Goal: Check status: Check status

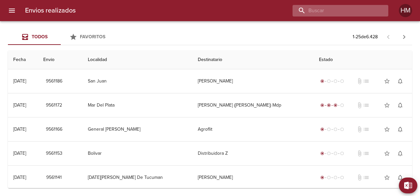
click at [165, 11] on input "buscar" at bounding box center [335, 11] width 85 height 12
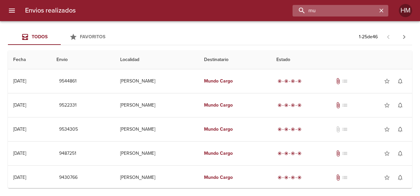
type input "m"
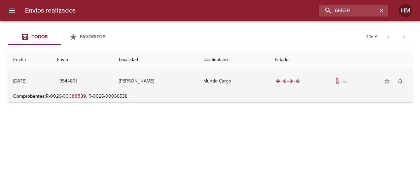
click at [165, 89] on td "Mundo Cargo" at bounding box center [233, 81] width 71 height 24
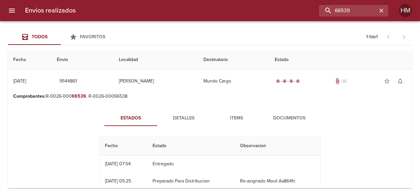
click at [165, 118] on span "Detalles" at bounding box center [183, 118] width 45 height 8
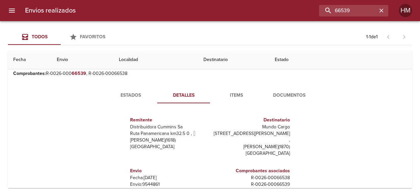
scroll to position [33, 0]
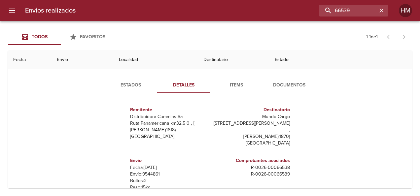
click at [149, 171] on p "Envío: 9544861" at bounding box center [168, 174] width 77 height 7
copy p "9544861"
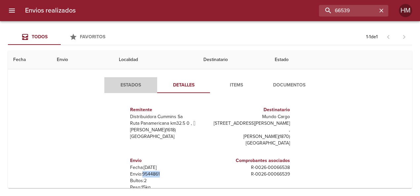
click at [135, 87] on span "Estados" at bounding box center [130, 85] width 45 height 8
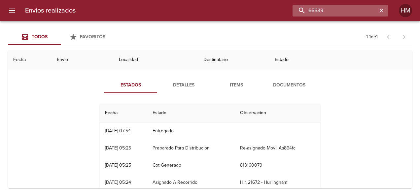
click at [165, 7] on input "66539" at bounding box center [335, 11] width 85 height 12
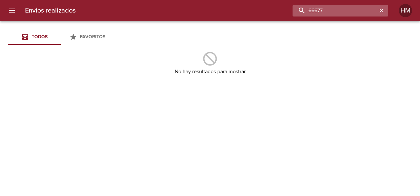
click at [165, 10] on input "66677" at bounding box center [335, 11] width 85 height 12
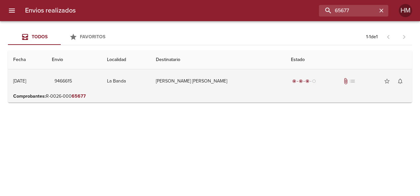
click at [165, 90] on td "Fernandez Pablo Alejandro" at bounding box center [218, 81] width 135 height 24
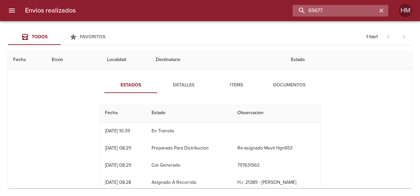
click at [165, 11] on input "65677" at bounding box center [335, 11] width 85 height 12
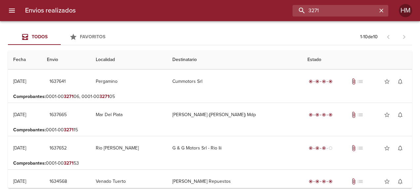
scroll to position [0, 0]
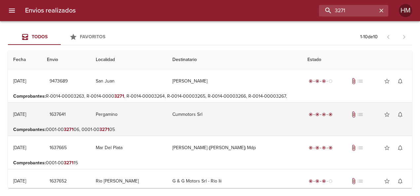
click at [164, 120] on td "Pergamino" at bounding box center [128, 115] width 77 height 24
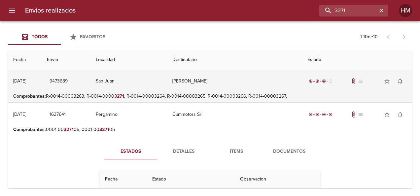
click at [162, 89] on td "San Juan" at bounding box center [128, 81] width 77 height 24
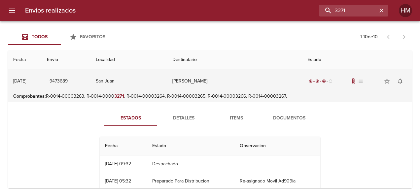
scroll to position [33, 0]
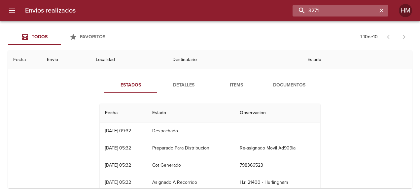
click at [165, 9] on input "3271" at bounding box center [335, 11] width 85 height 12
paste input "9466615"
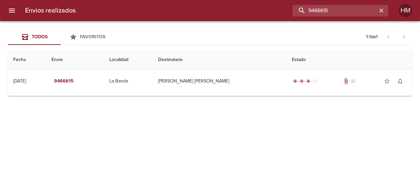
scroll to position [0, 0]
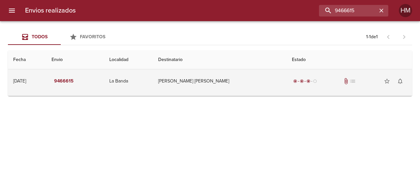
click at [165, 86] on td "Fernandez Pablo Alejandro" at bounding box center [220, 81] width 134 height 24
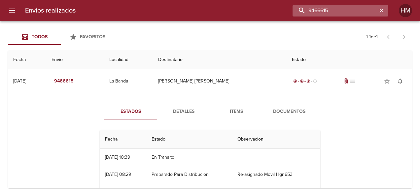
click at [165, 6] on input "9466615" at bounding box center [335, 11] width 85 height 12
paste input "79084"
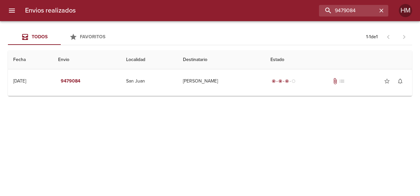
click at [163, 95] on td "Guia : 9479084" at bounding box center [210, 94] width 404 height 3
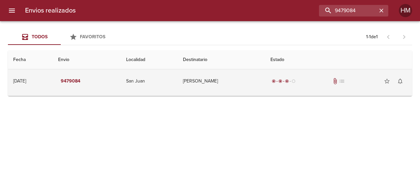
click at [163, 90] on td "San Juan" at bounding box center [149, 81] width 57 height 24
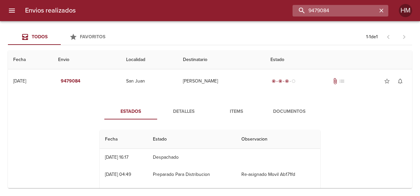
click at [165, 12] on input "9479084" at bounding box center [335, 11] width 85 height 12
paste input "65872"
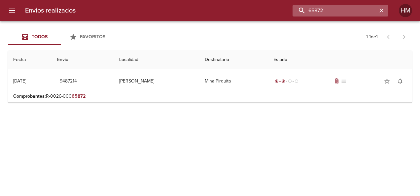
click at [165, 11] on input "65872" at bounding box center [335, 11] width 85 height 12
paste input "1022990"
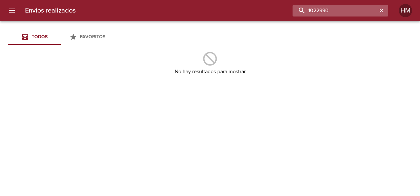
click at [165, 15] on input "1022990" at bounding box center [335, 11] width 85 height 12
paste input "65908"
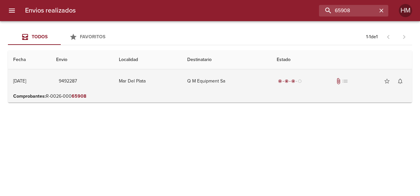
click at [165, 92] on td "Mar Del Plata" at bounding box center [148, 81] width 69 height 24
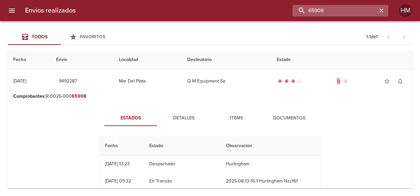
click at [165, 13] on input "65908" at bounding box center [335, 11] width 85 height 12
paste input "5"
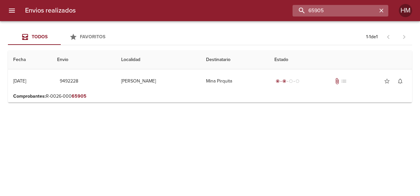
click at [165, 10] on input "65905" at bounding box center [335, 11] width 85 height 12
paste input "24"
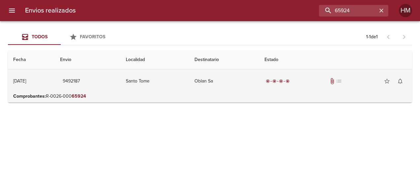
click at [153, 92] on td "Santo Tome" at bounding box center [155, 81] width 69 height 24
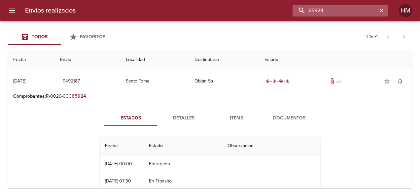
click at [165, 12] on input "65924" at bounding box center [335, 11] width 85 height 12
paste input "9"
type input "65994"
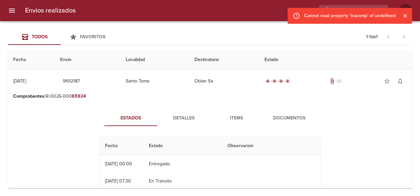
click at [165, 16] on icon "Cerrar" at bounding box center [405, 16] width 7 height 7
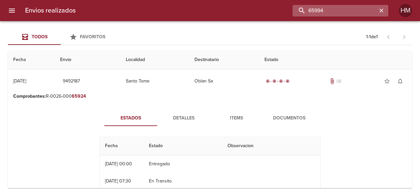
click at [165, 11] on input "65994" at bounding box center [335, 11] width 85 height 12
click at [165, 10] on icon "button" at bounding box center [381, 10] width 7 height 7
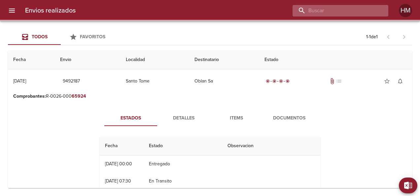
click at [165, 12] on input "buscar" at bounding box center [335, 11] width 85 height 12
paste input "65994"
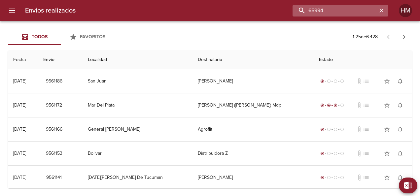
type input "65994"
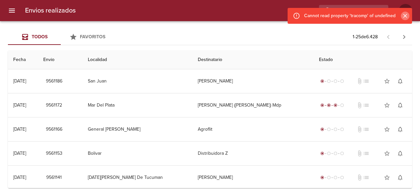
click at [165, 16] on icon "Cerrar" at bounding box center [405, 16] width 7 height 7
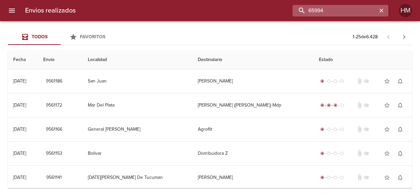
click at [165, 9] on input "65994" at bounding box center [335, 11] width 85 height 12
click at [165, 10] on input "65994" at bounding box center [335, 11] width 85 height 12
click at [345, 9] on input "buscar" at bounding box center [335, 11] width 85 height 12
click at [344, 12] on input "65944" at bounding box center [335, 11] width 85 height 12
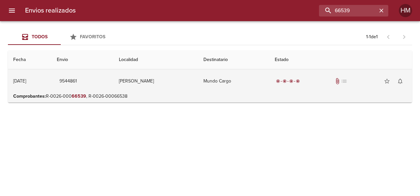
click at [152, 82] on td "Avellaneda" at bounding box center [156, 81] width 85 height 24
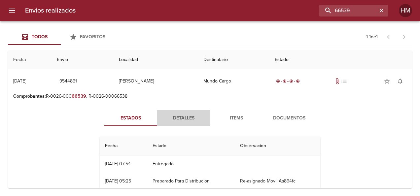
click at [186, 117] on span "Detalles" at bounding box center [183, 118] width 45 height 8
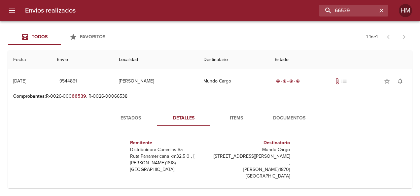
click at [131, 123] on button "Estados" at bounding box center [130, 118] width 53 height 16
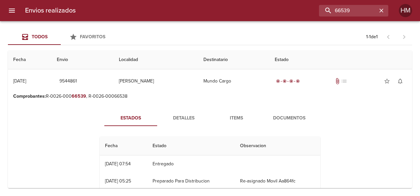
click at [184, 114] on span "Detalles" at bounding box center [183, 118] width 45 height 8
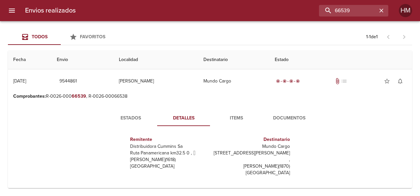
scroll to position [33, 0]
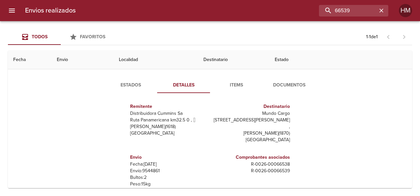
click at [156, 168] on p "Envío: 9544861" at bounding box center [168, 171] width 77 height 7
click at [152, 168] on p "Envío: 9544861" at bounding box center [168, 171] width 77 height 7
copy p "9544861"
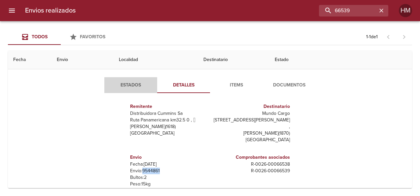
drag, startPoint x: 132, startPoint y: 83, endPoint x: 130, endPoint y: 87, distance: 4.4
click at [133, 83] on span "Estados" at bounding box center [130, 85] width 45 height 8
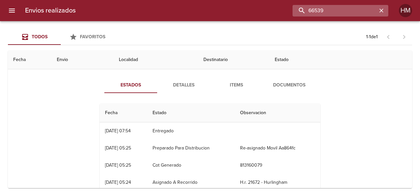
click at [365, 12] on input "66539" at bounding box center [335, 11] width 85 height 12
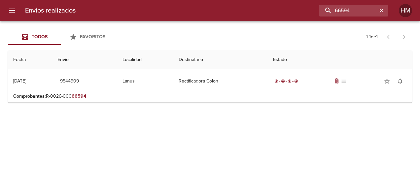
click at [154, 93] on p "Comprobantes : R-0026-000 66594" at bounding box center [210, 96] width 394 height 7
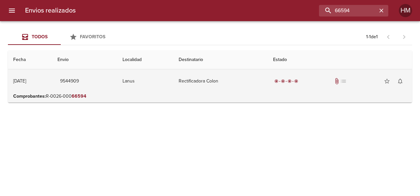
click at [154, 86] on td "Lanus" at bounding box center [145, 81] width 56 height 24
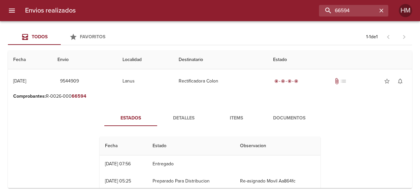
scroll to position [33, 0]
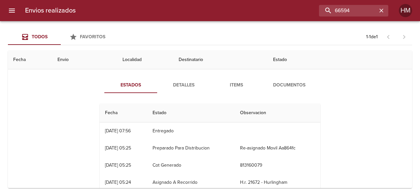
click at [172, 86] on span "Detalles" at bounding box center [183, 85] width 45 height 8
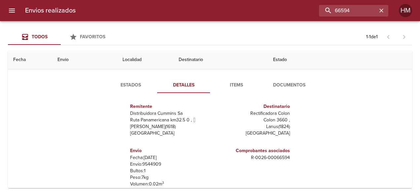
click at [152, 164] on p "Envío: 9544909" at bounding box center [168, 164] width 77 height 7
copy p "9544909"
click at [133, 79] on button "Estados" at bounding box center [130, 85] width 53 height 16
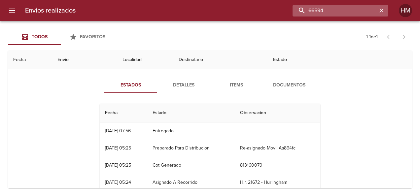
click at [358, 8] on input "66594" at bounding box center [335, 11] width 85 height 12
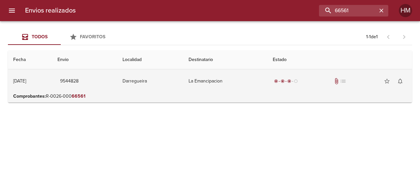
click at [236, 83] on td "La Emancipacion" at bounding box center [225, 81] width 84 height 24
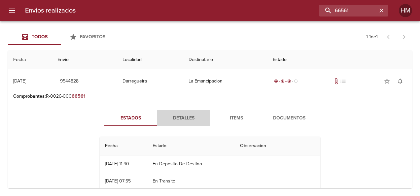
click at [172, 120] on span "Detalles" at bounding box center [183, 118] width 45 height 8
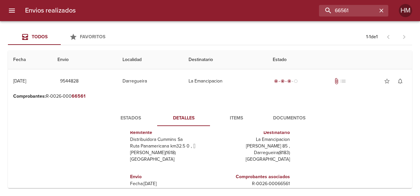
scroll to position [16, 0]
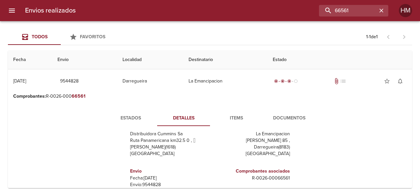
click at [150, 182] on p "Envío: 9544828" at bounding box center [168, 185] width 77 height 7
copy p "9544828"
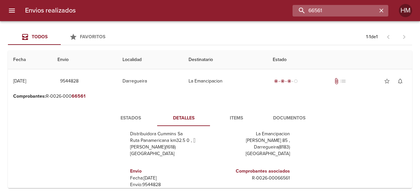
click at [362, 11] on input "66561" at bounding box center [335, 11] width 85 height 12
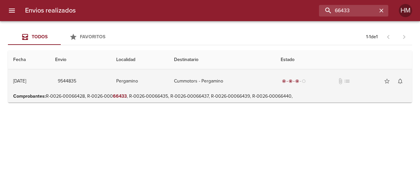
click at [169, 82] on td "Pergamino" at bounding box center [140, 81] width 58 height 24
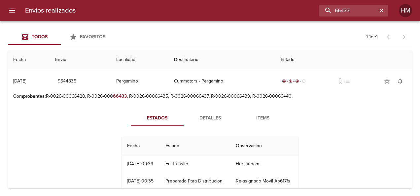
click at [215, 117] on span "Detalles" at bounding box center [210, 118] width 45 height 8
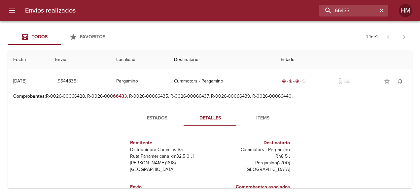
scroll to position [33, 0]
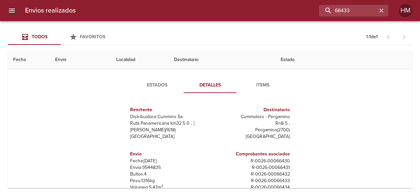
click at [148, 166] on p "Envío: 9544835" at bounding box center [168, 167] width 77 height 7
copy p "9544835"
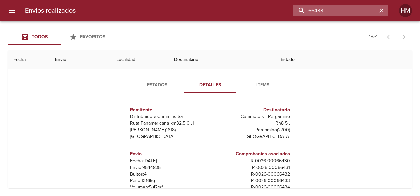
click at [365, 8] on input "66433" at bounding box center [335, 11] width 85 height 12
paste input "9544835"
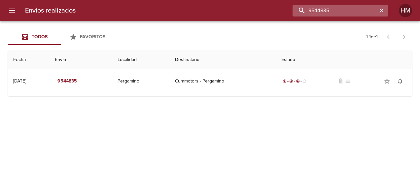
scroll to position [0, 0]
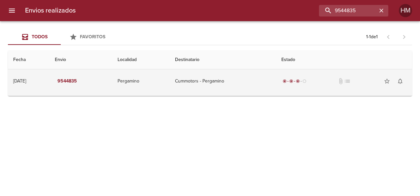
click at [170, 80] on td "Pergamino" at bounding box center [140, 81] width 57 height 24
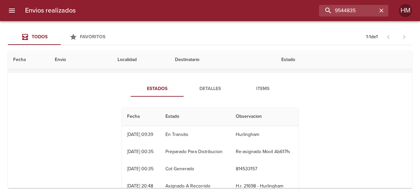
scroll to position [33, 0]
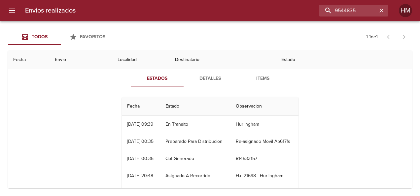
click at [209, 80] on span "Detalles" at bounding box center [210, 79] width 45 height 8
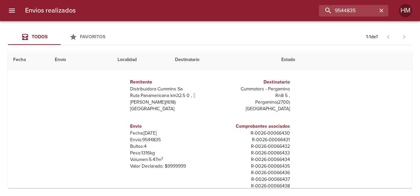
scroll to position [44, 0]
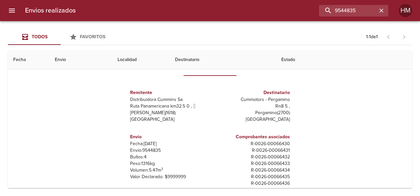
click at [152, 150] on p "Envío: 9544835" at bounding box center [168, 150] width 77 height 7
copy p "9544835"
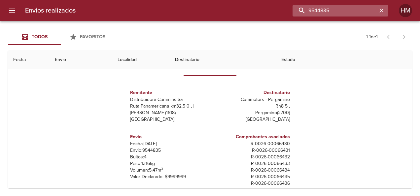
click at [360, 11] on input "9544835" at bounding box center [335, 11] width 85 height 12
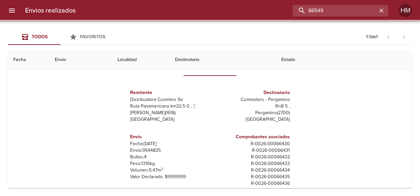
scroll to position [0, 0]
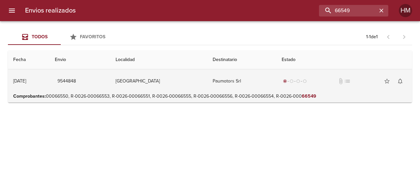
click at [164, 92] on td "San Francisco" at bounding box center [158, 81] width 97 height 24
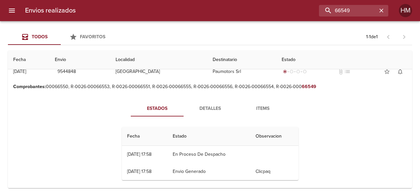
scroll to position [15, 0]
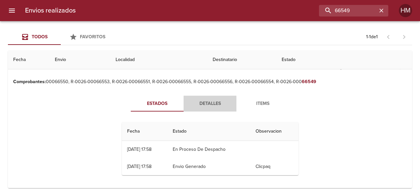
click at [194, 100] on span "Detalles" at bounding box center [210, 104] width 45 height 8
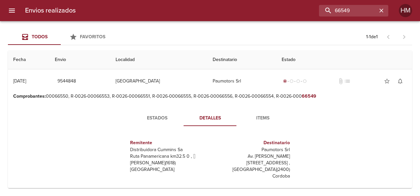
scroll to position [66, 0]
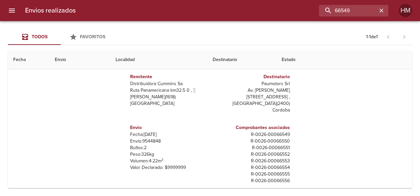
click at [149, 138] on p "Envío: 9544848" at bounding box center [168, 141] width 77 height 7
copy p "9544848"
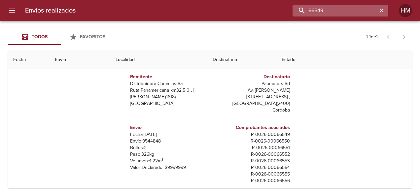
click at [364, 12] on input "66549" at bounding box center [335, 11] width 85 height 12
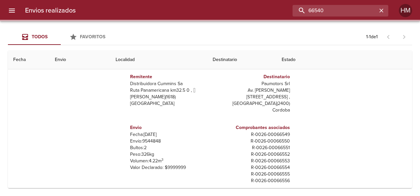
scroll to position [0, 0]
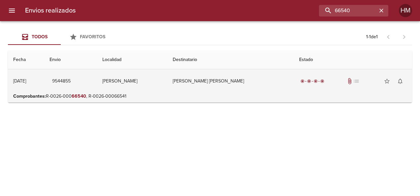
click at [255, 83] on td "Braida Filiberto Antonio" at bounding box center [230, 81] width 126 height 24
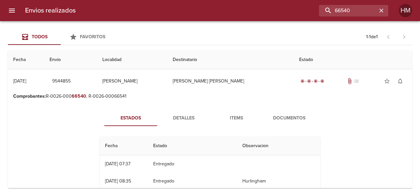
click at [184, 110] on button "Detalles" at bounding box center [183, 118] width 53 height 16
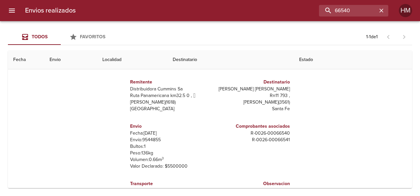
scroll to position [66, 0]
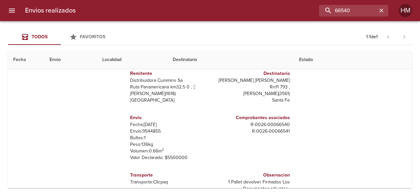
click at [149, 131] on p "Envío: 9544855" at bounding box center [168, 131] width 77 height 7
copy p "9544855"
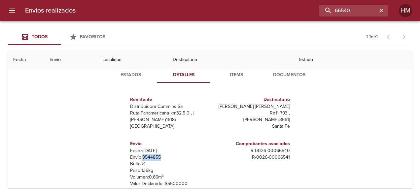
scroll to position [33, 0]
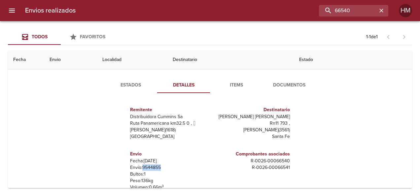
click at [121, 87] on span "Estados" at bounding box center [130, 85] width 45 height 8
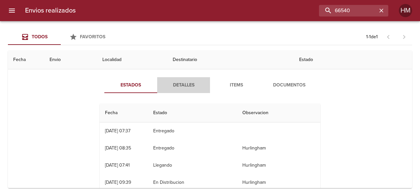
click at [183, 88] on span "Detalles" at bounding box center [183, 85] width 45 height 8
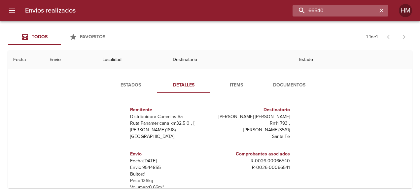
click at [360, 8] on input "66540" at bounding box center [335, 11] width 85 height 12
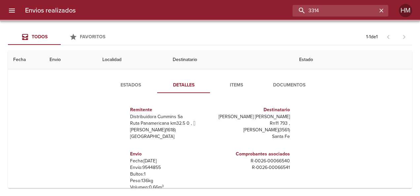
scroll to position [0, 0]
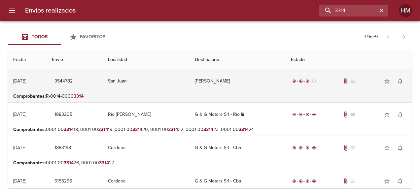
click at [268, 92] on td "[PERSON_NAME]" at bounding box center [238, 81] width 96 height 24
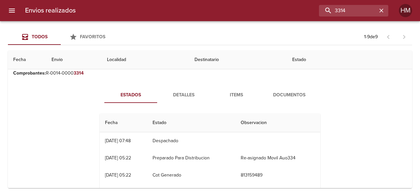
scroll to position [33, 0]
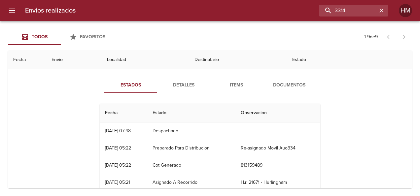
click at [185, 87] on span "Detalles" at bounding box center [183, 85] width 45 height 8
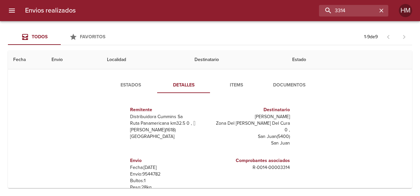
click at [145, 171] on p "Envío: 9544782" at bounding box center [168, 174] width 77 height 7
copy p "9544782"
click at [150, 171] on p "Envío: 9544782" at bounding box center [168, 174] width 77 height 7
click at [155, 171] on p "Envío: 9544782" at bounding box center [168, 174] width 77 height 7
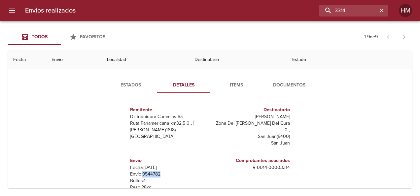
click at [155, 171] on p "Envío: 9544782" at bounding box center [168, 174] width 77 height 7
copy p "9544782"
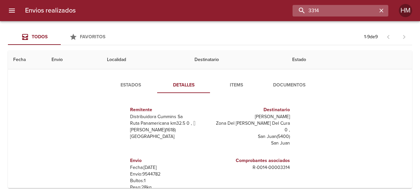
click at [362, 9] on input "3314" at bounding box center [335, 11] width 85 height 12
type input "3"
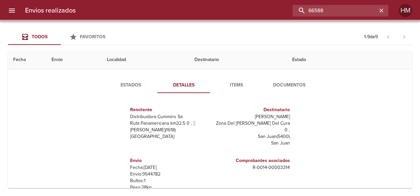
scroll to position [0, 0]
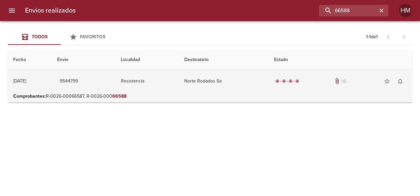
click at [219, 92] on td "Norte Rodados Sa" at bounding box center [223, 81] width 89 height 24
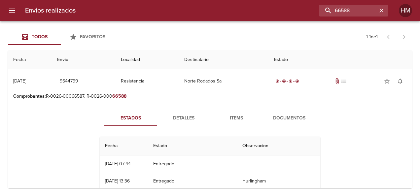
click at [170, 118] on span "Detalles" at bounding box center [183, 118] width 45 height 8
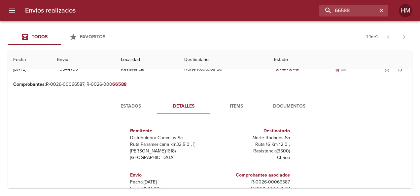
scroll to position [66, 0]
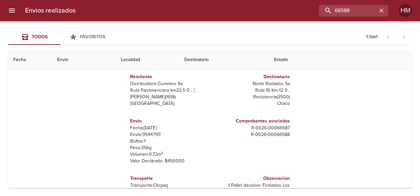
click at [153, 133] on p "Envío: 9544799" at bounding box center [168, 134] width 77 height 7
copy p "9544799"
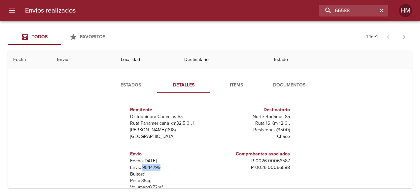
click at [138, 92] on button "Estados" at bounding box center [130, 85] width 53 height 16
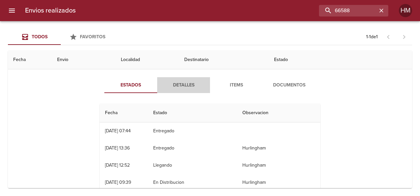
click at [182, 77] on button "Detalles" at bounding box center [183, 85] width 53 height 16
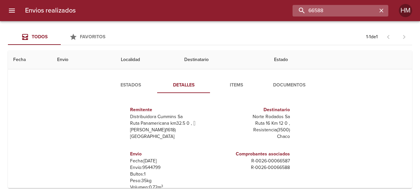
click at [364, 10] on input "66588" at bounding box center [335, 11] width 85 height 12
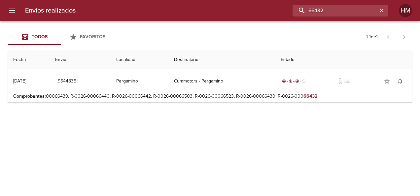
scroll to position [0, 0]
click at [168, 93] on p "Comprobantes : 00066439, R-0026-00066440, R-0026-00066442, R-0026-00066503, R-0…" at bounding box center [210, 96] width 394 height 7
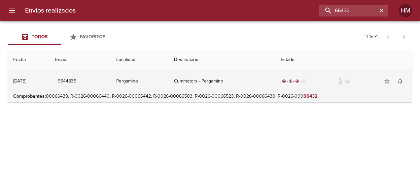
click at [169, 78] on td "Pergamino" at bounding box center [140, 81] width 58 height 24
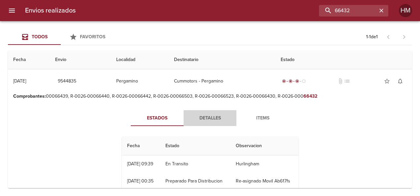
click at [213, 114] on span "Detalles" at bounding box center [210, 118] width 45 height 8
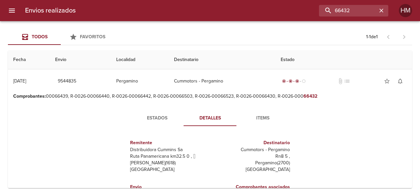
scroll to position [66, 0]
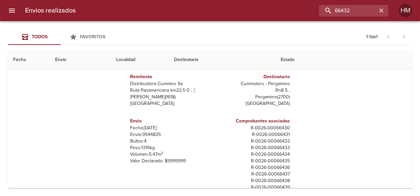
click at [152, 135] on p "Envío: 9544835" at bounding box center [168, 134] width 77 height 7
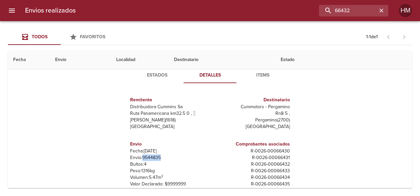
scroll to position [33, 0]
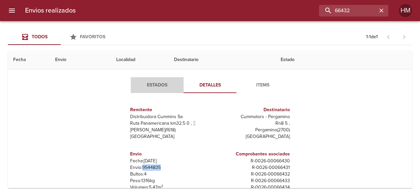
click at [154, 88] on span "Estados" at bounding box center [157, 85] width 45 height 8
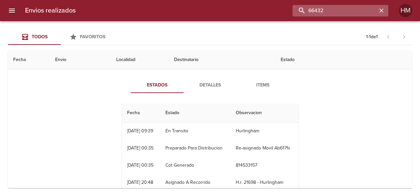
click at [364, 8] on input "66432" at bounding box center [335, 11] width 85 height 12
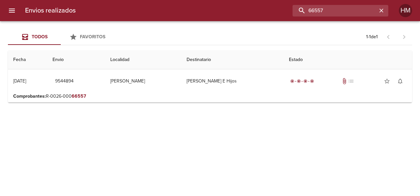
scroll to position [0, 0]
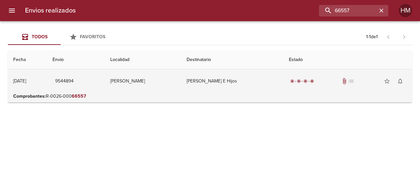
click at [274, 91] on td "Simon Solivellas E Hijos" at bounding box center [232, 81] width 102 height 24
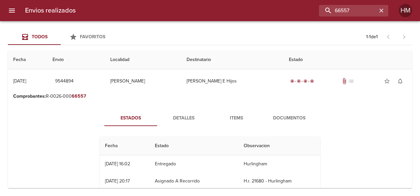
click at [180, 116] on span "Detalles" at bounding box center [183, 118] width 45 height 8
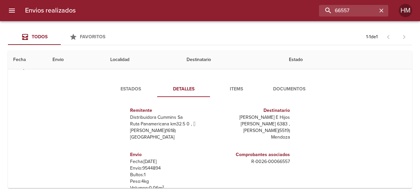
scroll to position [66, 0]
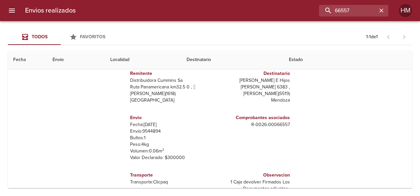
click at [148, 132] on p "Envío: 9544894" at bounding box center [168, 131] width 77 height 7
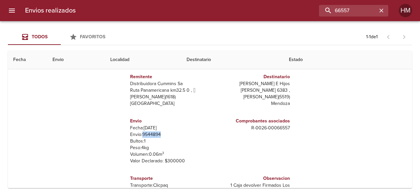
scroll to position [33, 0]
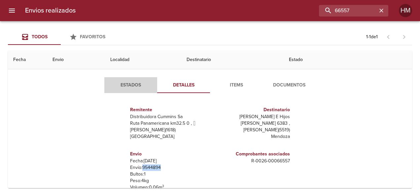
click at [129, 87] on span "Estados" at bounding box center [130, 85] width 45 height 8
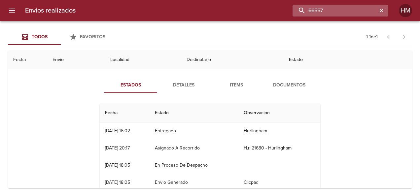
click at [357, 12] on input "66557" at bounding box center [335, 11] width 85 height 12
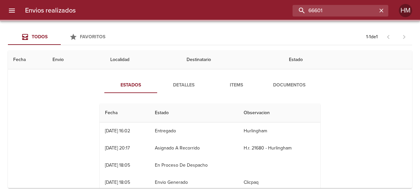
scroll to position [0, 0]
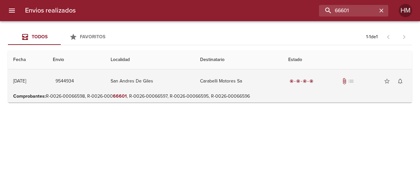
click at [269, 86] on td "Carabelli Motores Sa" at bounding box center [239, 81] width 89 height 24
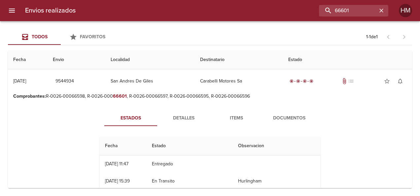
scroll to position [33, 0]
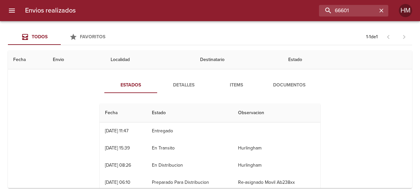
click at [190, 83] on span "Detalles" at bounding box center [183, 85] width 45 height 8
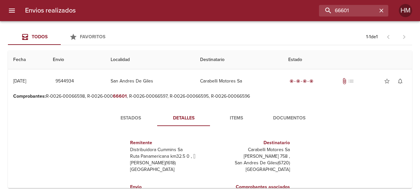
scroll to position [66, 0]
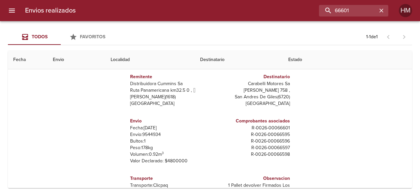
click at [151, 136] on p "Envío: 9544934" at bounding box center [168, 134] width 77 height 7
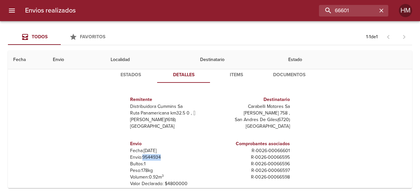
scroll to position [33, 0]
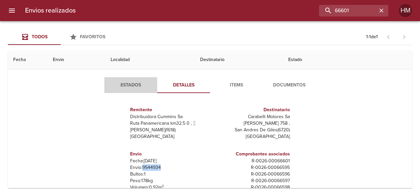
click at [132, 86] on span "Estados" at bounding box center [130, 85] width 45 height 8
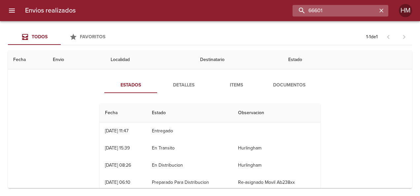
click at [359, 11] on input "66601" at bounding box center [335, 11] width 85 height 12
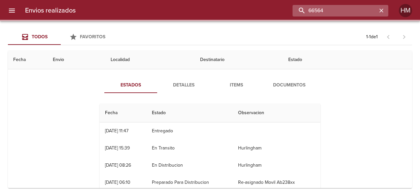
scroll to position [0, 0]
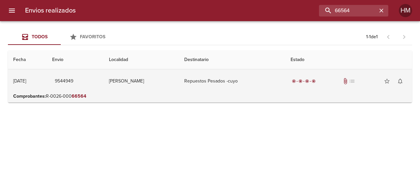
click at [198, 81] on td "Repuestos Pesados -cuyo" at bounding box center [232, 81] width 106 height 24
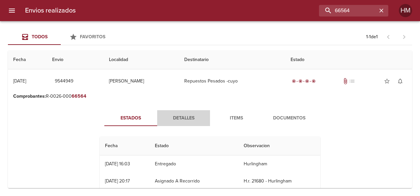
click at [189, 116] on span "Detalles" at bounding box center [183, 118] width 45 height 8
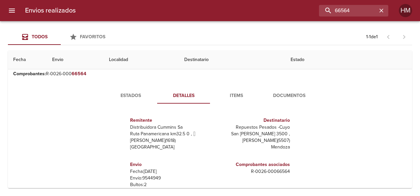
scroll to position [33, 0]
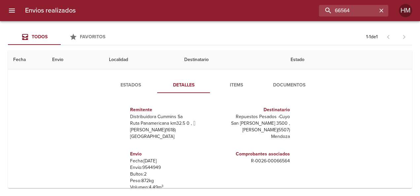
click at [147, 167] on p "Envío: 9544949" at bounding box center [168, 167] width 77 height 7
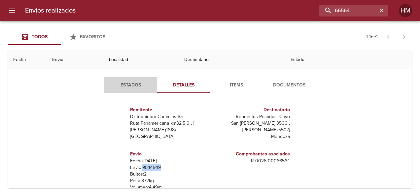
click at [120, 78] on button "Estados" at bounding box center [130, 85] width 53 height 16
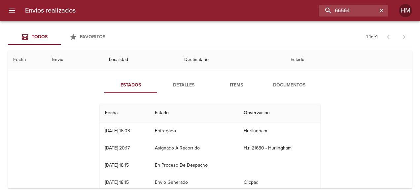
click at [182, 89] on button "Detalles" at bounding box center [183, 85] width 53 height 16
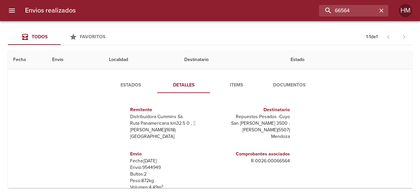
click at [152, 167] on p "Envío: 9544949" at bounding box center [168, 167] width 77 height 7
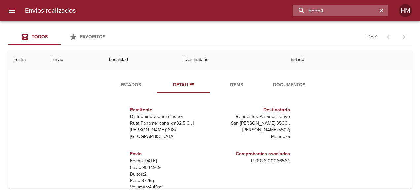
click at [365, 7] on input "66564" at bounding box center [335, 11] width 85 height 12
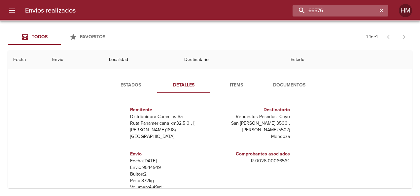
scroll to position [0, 0]
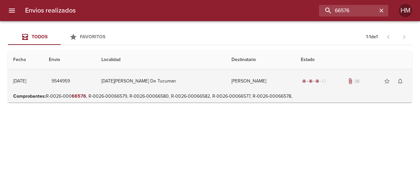
click at [229, 72] on td "[PERSON_NAME]" at bounding box center [260, 81] width 69 height 24
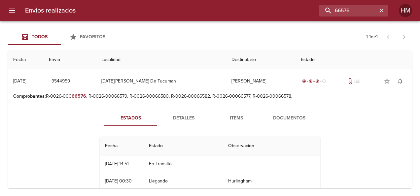
click at [181, 119] on span "Detalles" at bounding box center [183, 118] width 45 height 8
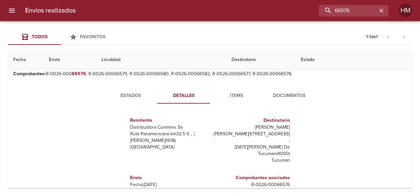
scroll to position [33, 0]
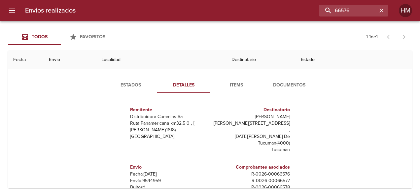
click at [153, 178] on p "Envío: 9544959" at bounding box center [168, 181] width 77 height 7
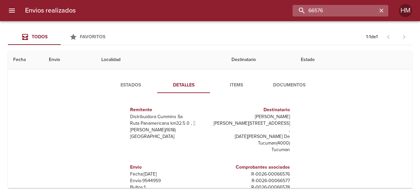
click at [357, 12] on input "66576" at bounding box center [335, 11] width 85 height 12
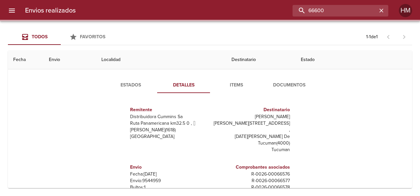
scroll to position [0, 0]
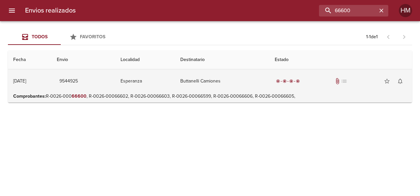
click at [139, 82] on td "Esperanza" at bounding box center [144, 81] width 59 height 24
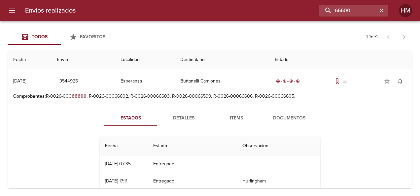
click at [178, 118] on span "Detalles" at bounding box center [183, 118] width 45 height 8
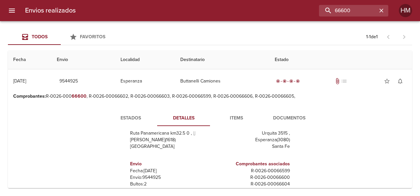
scroll to position [36, 0]
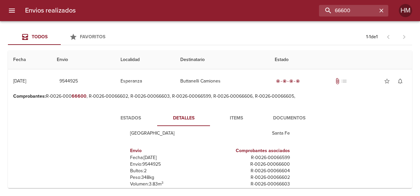
click at [151, 163] on p "Envío: 9544925" at bounding box center [168, 164] width 77 height 7
click at [139, 113] on button "Estados" at bounding box center [130, 118] width 53 height 16
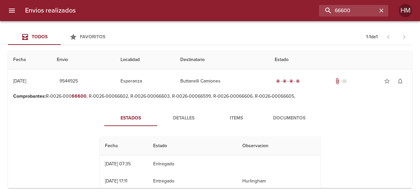
scroll to position [0, 0]
click at [182, 120] on span "Detalles" at bounding box center [183, 118] width 45 height 8
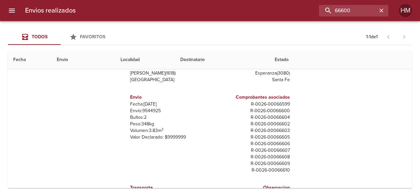
scroll to position [33, 0]
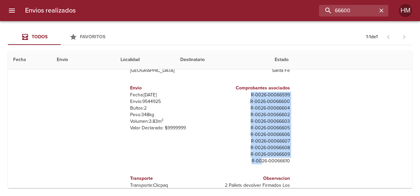
drag, startPoint x: 246, startPoint y: 94, endPoint x: 257, endPoint y: 162, distance: 68.8
click at [257, 162] on div "Comprobantes asociados R - 0026 - 00066599 R - 0026 - 00066600 R - 0026 - 00066…" at bounding box center [251, 124] width 77 height 85
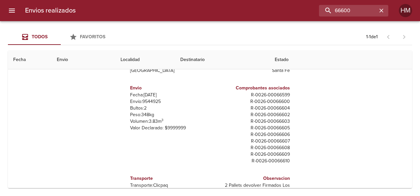
click at [154, 101] on p "Envío: 9544925" at bounding box center [168, 101] width 77 height 7
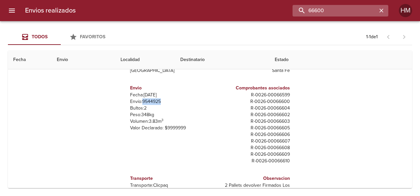
click at [367, 14] on input "66600" at bounding box center [335, 11] width 85 height 12
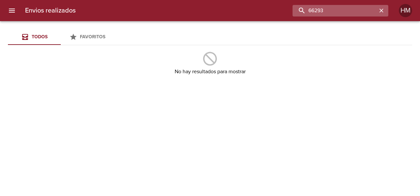
click at [335, 7] on input "66293" at bounding box center [335, 11] width 85 height 12
click at [352, 9] on input "66293" at bounding box center [335, 11] width 85 height 12
type input "6"
type input "3317"
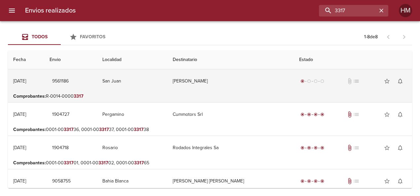
click at [229, 85] on td "[PERSON_NAME]" at bounding box center [230, 81] width 126 height 24
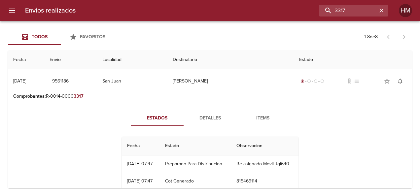
drag, startPoint x: 198, startPoint y: 119, endPoint x: 190, endPoint y: 125, distance: 10.3
click at [198, 119] on span "Detalles" at bounding box center [210, 118] width 45 height 8
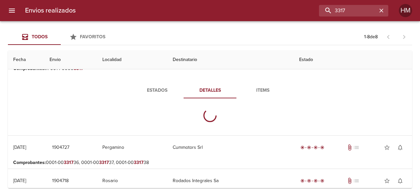
scroll to position [66, 0]
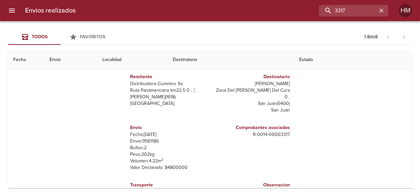
click at [151, 138] on p "Envío: 9561186" at bounding box center [168, 141] width 77 height 7
click at [354, 9] on input "3317" at bounding box center [335, 11] width 85 height 12
click at [355, 8] on input "3317" at bounding box center [335, 11] width 85 height 12
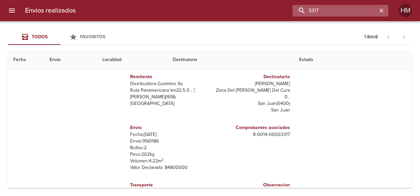
click at [355, 8] on input "3317" at bounding box center [335, 11] width 85 height 12
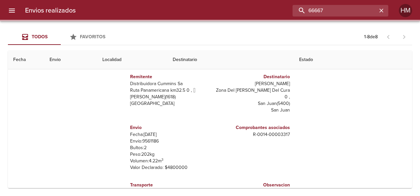
scroll to position [0, 0]
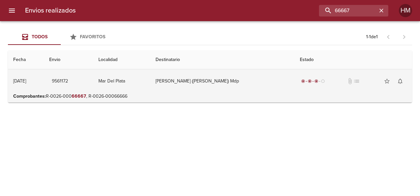
click at [150, 88] on td "Mar Del Plata" at bounding box center [121, 81] width 57 height 24
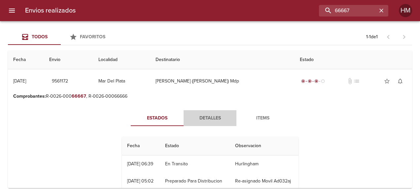
click at [207, 112] on button "Detalles" at bounding box center [210, 118] width 53 height 16
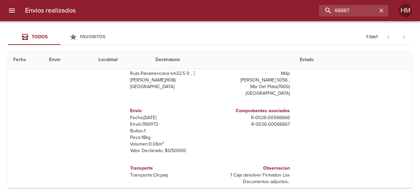
scroll to position [83, 0]
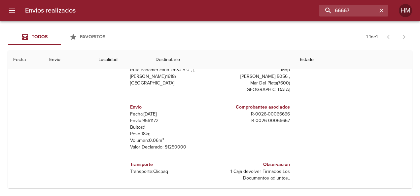
click at [145, 118] on p "Envío: 9561172" at bounding box center [168, 121] width 77 height 7
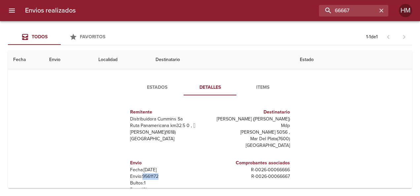
scroll to position [0, 0]
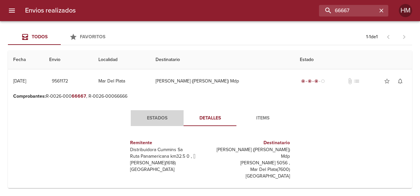
click at [150, 115] on span "Estados" at bounding box center [157, 118] width 45 height 8
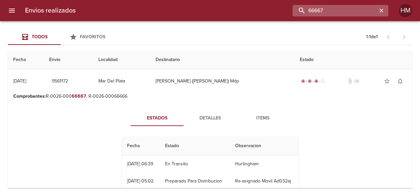
click at [371, 10] on input "66667" at bounding box center [335, 11] width 85 height 12
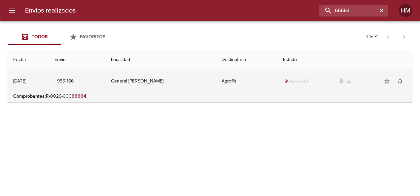
click at [240, 82] on td "Agroflit" at bounding box center [246, 81] width 61 height 24
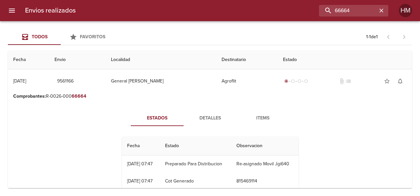
click at [209, 114] on span "Detalles" at bounding box center [210, 118] width 45 height 8
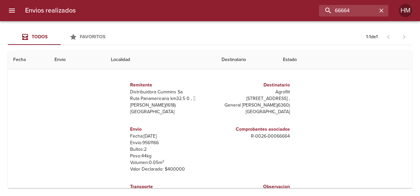
scroll to position [66, 0]
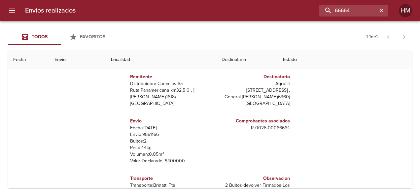
click at [148, 132] on p "Envío: 9561166" at bounding box center [168, 134] width 77 height 7
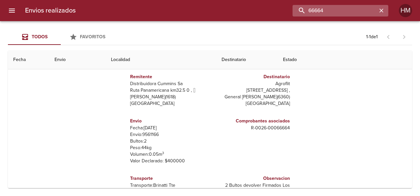
click at [356, 11] on input "66664" at bounding box center [335, 11] width 85 height 12
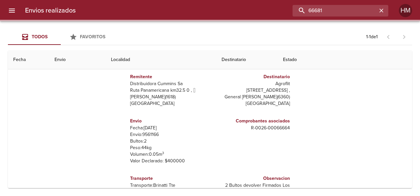
scroll to position [0, 0]
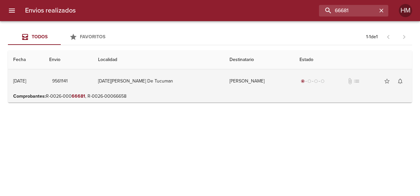
click at [197, 89] on td "[DATE][PERSON_NAME] De Tucuman" at bounding box center [158, 81] width 131 height 24
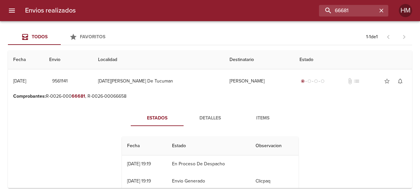
click at [209, 116] on span "Detalles" at bounding box center [210, 118] width 45 height 8
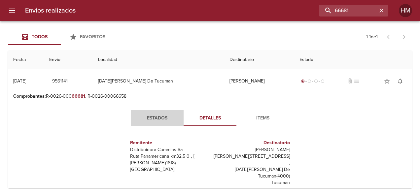
click at [161, 118] on span "Estados" at bounding box center [157, 118] width 45 height 8
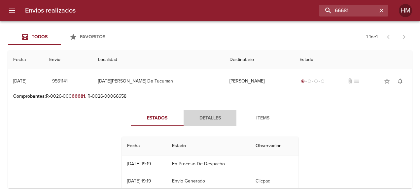
click at [214, 113] on button "Detalles" at bounding box center [210, 118] width 53 height 16
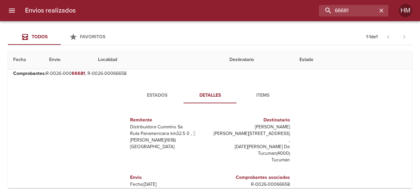
scroll to position [33, 0]
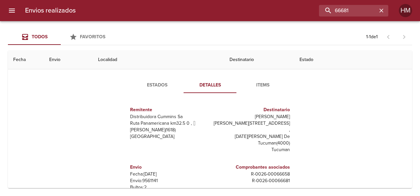
click at [151, 178] on p "Envío: 9561141" at bounding box center [168, 181] width 77 height 7
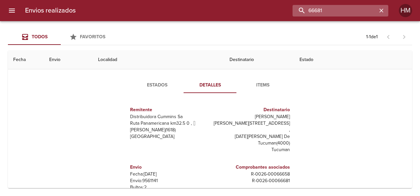
click at [370, 11] on input "66681" at bounding box center [335, 11] width 85 height 12
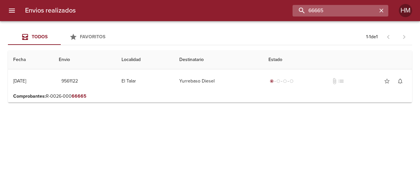
scroll to position [0, 0]
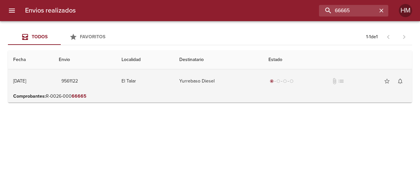
click at [174, 89] on td "El Talar" at bounding box center [145, 81] width 58 height 24
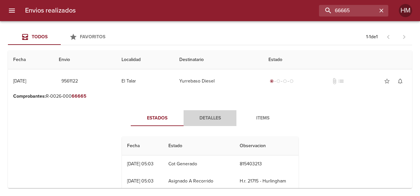
click at [204, 118] on span "Detalles" at bounding box center [210, 118] width 45 height 8
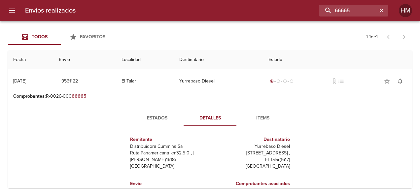
scroll to position [33, 0]
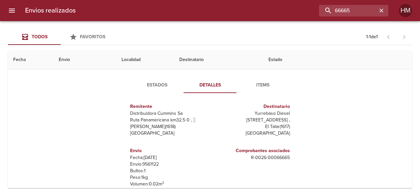
click at [153, 162] on p "Envío: 9561122" at bounding box center [168, 164] width 77 height 7
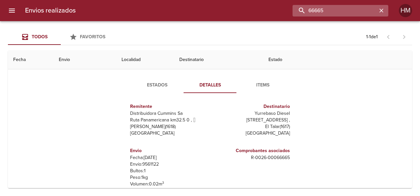
click at [370, 14] on input "66665" at bounding box center [335, 11] width 85 height 12
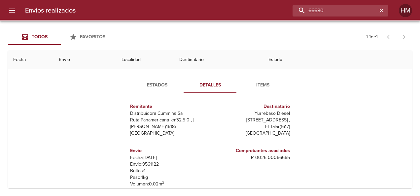
scroll to position [0, 0]
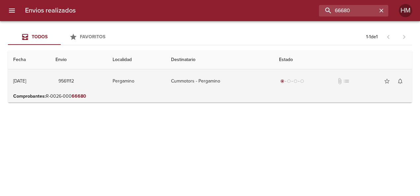
click at [232, 87] on td "Cummotors - Pergamino" at bounding box center [220, 81] width 108 height 24
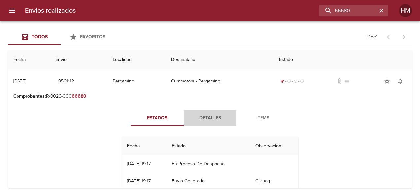
click at [203, 114] on span "Detalles" at bounding box center [210, 118] width 45 height 8
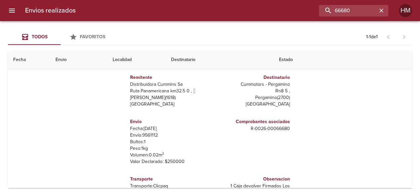
scroll to position [66, 0]
click at [155, 133] on p "Envío: 9561112" at bounding box center [168, 134] width 77 height 7
click at [151, 134] on p "Envío: 9561112" at bounding box center [168, 134] width 77 height 7
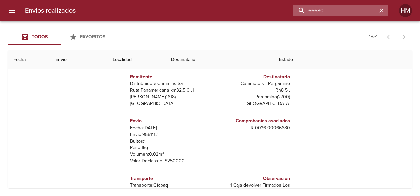
click at [370, 9] on input "66680" at bounding box center [335, 11] width 85 height 12
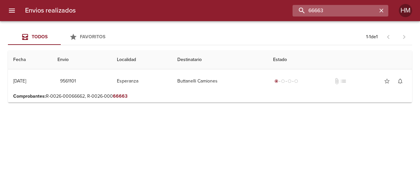
scroll to position [0, 0]
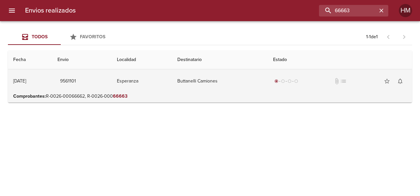
click at [165, 80] on td "Esperanza" at bounding box center [142, 81] width 60 height 24
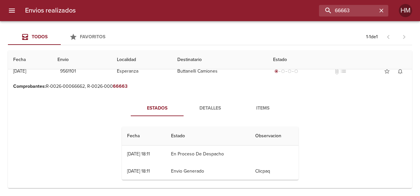
scroll to position [15, 0]
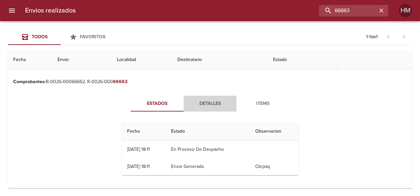
click at [215, 99] on button "Detalles" at bounding box center [210, 104] width 53 height 16
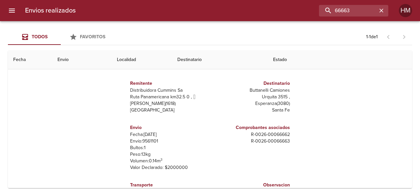
scroll to position [66, 0]
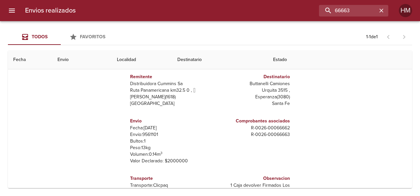
click at [150, 137] on p "Envío: 9561101" at bounding box center [168, 134] width 77 height 7
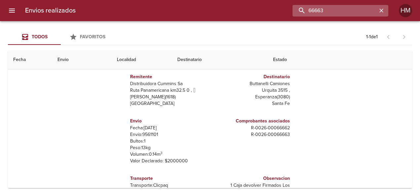
click at [354, 9] on input "66663" at bounding box center [335, 11] width 85 height 12
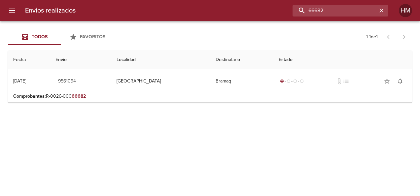
scroll to position [0, 0]
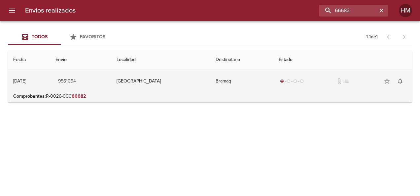
click at [111, 78] on td "9561094" at bounding box center [80, 81] width 61 height 24
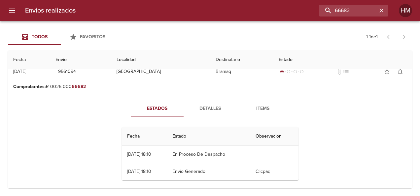
scroll to position [15, 0]
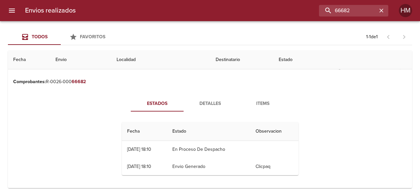
click at [210, 104] on span "Detalles" at bounding box center [210, 104] width 45 height 8
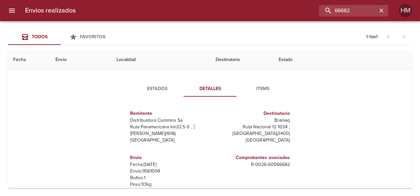
scroll to position [66, 0]
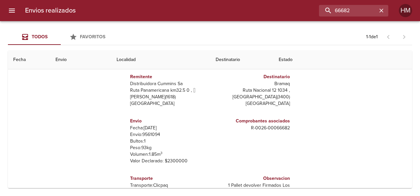
click at [147, 134] on p "Envío: 9561094" at bounding box center [168, 134] width 77 height 7
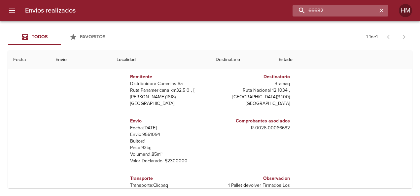
click at [355, 9] on input "66682" at bounding box center [335, 11] width 85 height 12
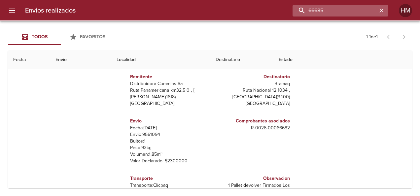
scroll to position [0, 0]
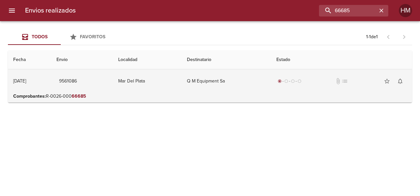
click at [239, 86] on td "Q M Equipment Sa" at bounding box center [226, 81] width 89 height 24
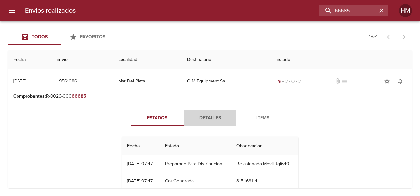
click at [210, 117] on span "Detalles" at bounding box center [210, 118] width 45 height 8
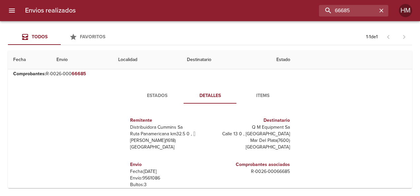
scroll to position [33, 0]
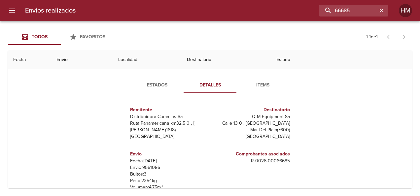
click at [153, 166] on p "Envío: 9561086" at bounding box center [168, 167] width 77 height 7
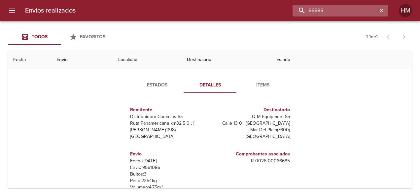
click at [360, 11] on input "66685" at bounding box center [335, 11] width 85 height 12
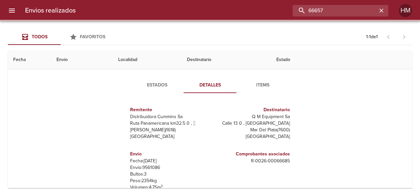
scroll to position [0, 0]
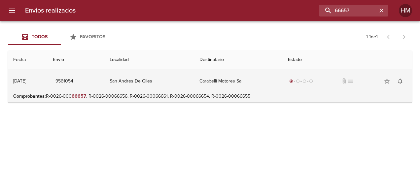
click at [163, 90] on td "San Andres De Giles" at bounding box center [149, 81] width 90 height 24
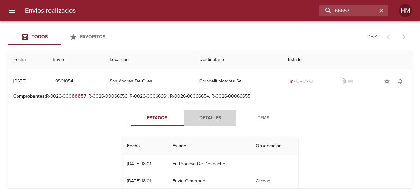
click at [201, 118] on span "Detalles" at bounding box center [210, 118] width 45 height 8
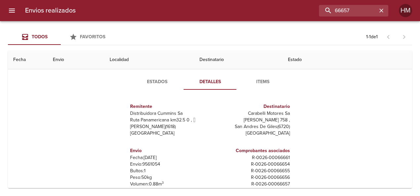
scroll to position [66, 0]
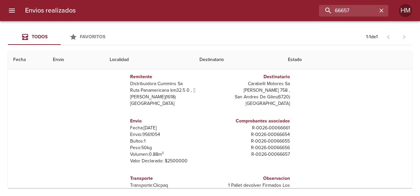
click at [149, 133] on p "Envío: 9561054" at bounding box center [168, 134] width 77 height 7
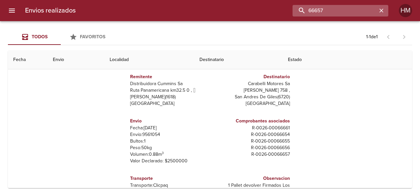
click at [353, 11] on input "66657" at bounding box center [335, 11] width 85 height 12
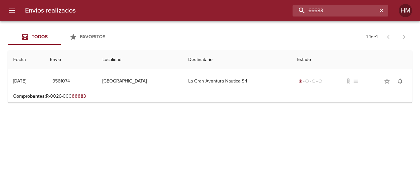
scroll to position [0, 0]
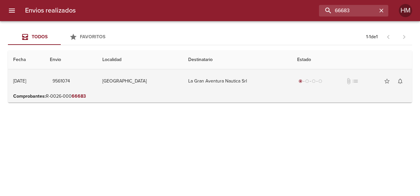
click at [262, 88] on td "La Gran Aventura Nautica Srl" at bounding box center [237, 81] width 109 height 24
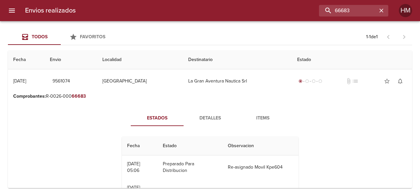
click at [211, 120] on span "Detalles" at bounding box center [210, 118] width 45 height 8
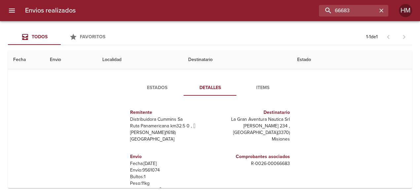
scroll to position [66, 0]
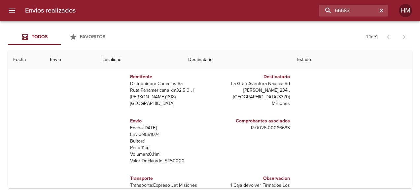
click at [152, 130] on p "Fecha: 03/09/2025" at bounding box center [168, 128] width 77 height 7
click at [152, 133] on p "Envío: 9561074" at bounding box center [168, 134] width 77 height 7
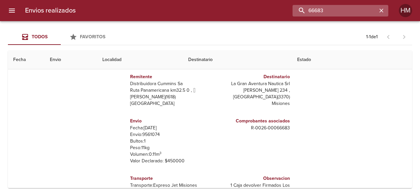
click at [363, 9] on input "66683" at bounding box center [335, 11] width 85 height 12
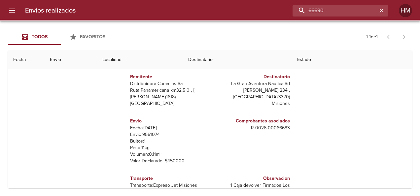
scroll to position [0, 0]
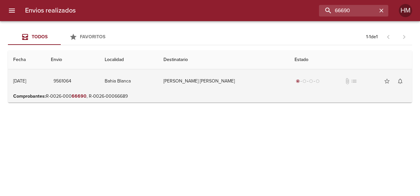
click at [222, 89] on td "Vaquero [PERSON_NAME]" at bounding box center [223, 81] width 131 height 24
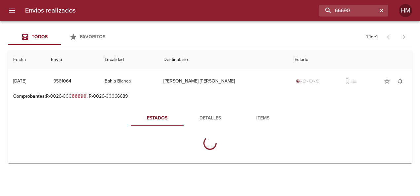
click at [211, 120] on span "Detalles" at bounding box center [210, 118] width 45 height 8
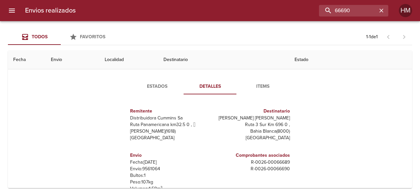
scroll to position [66, 0]
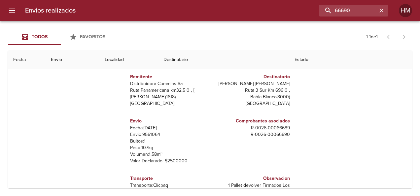
click at [153, 134] on p "Envío: 9561064" at bounding box center [168, 134] width 77 height 7
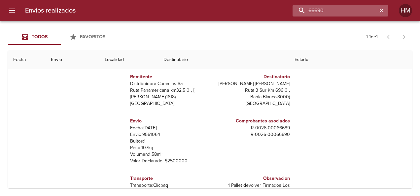
click at [356, 8] on input "66690" at bounding box center [335, 11] width 85 height 12
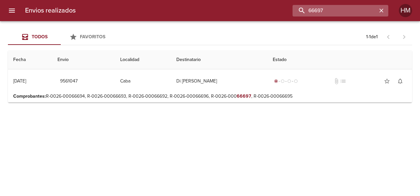
scroll to position [0, 0]
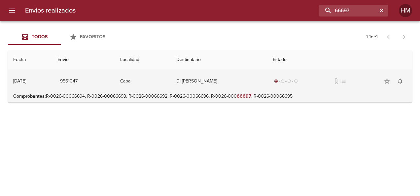
click at [243, 89] on td "Di [PERSON_NAME]" at bounding box center [219, 81] width 96 height 24
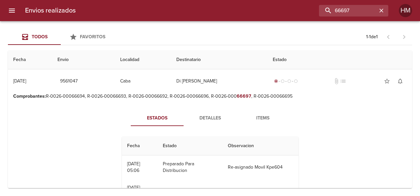
click at [196, 118] on span "Detalles" at bounding box center [210, 118] width 45 height 8
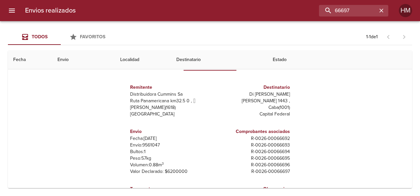
scroll to position [66, 0]
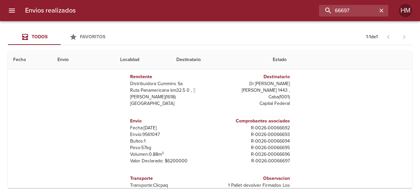
click at [153, 133] on p "Envío: 9561047" at bounding box center [168, 134] width 77 height 7
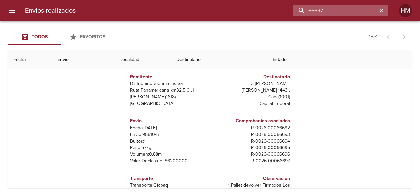
click at [366, 8] on input "66697" at bounding box center [335, 11] width 85 height 12
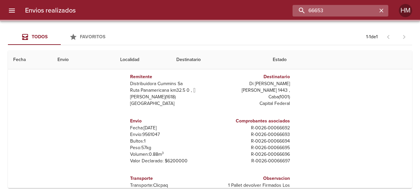
scroll to position [0, 0]
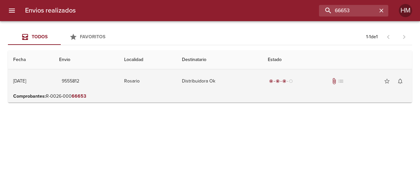
click at [158, 78] on td "Rosario" at bounding box center [148, 81] width 58 height 24
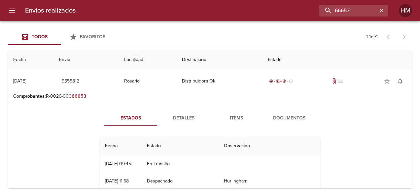
click at [182, 114] on span "Detalles" at bounding box center [183, 118] width 45 height 8
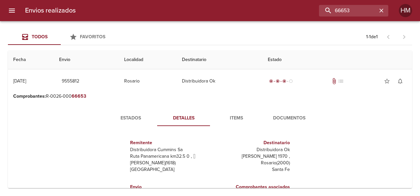
scroll to position [66, 0]
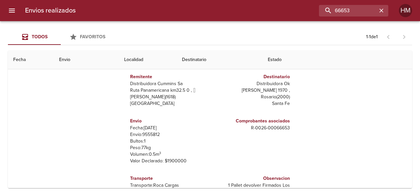
click at [155, 134] on p "Envío: 9555812" at bounding box center [168, 134] width 77 height 7
click at [148, 134] on p "Envío: 9555812" at bounding box center [168, 134] width 77 height 7
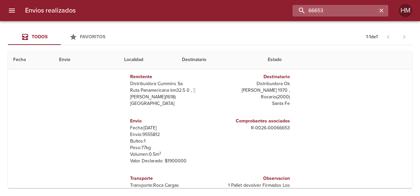
click at [368, 11] on input "66653" at bounding box center [335, 11] width 85 height 12
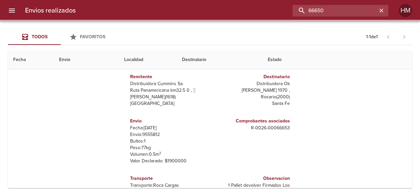
scroll to position [0, 0]
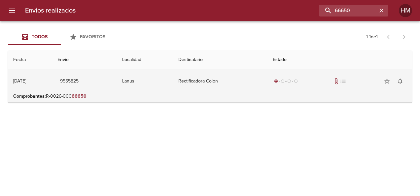
click at [239, 81] on td "Rectificadora Colon" at bounding box center [220, 81] width 95 height 24
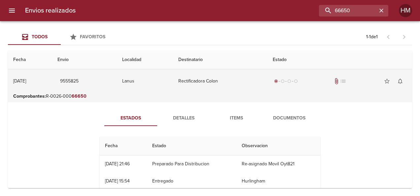
scroll to position [33, 0]
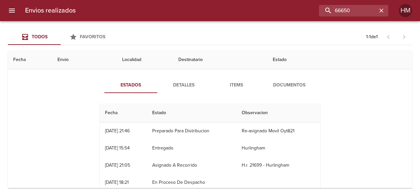
click at [184, 89] on button "Detalles" at bounding box center [183, 85] width 53 height 16
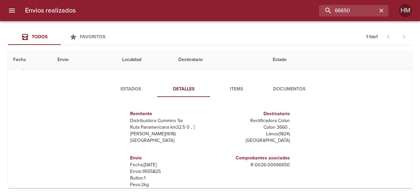
scroll to position [66, 0]
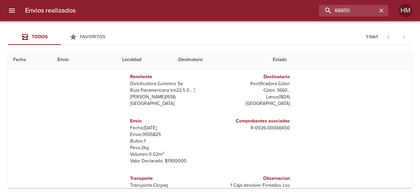
click at [146, 133] on p "Envío: 9555825" at bounding box center [168, 134] width 77 height 7
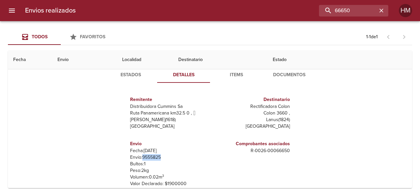
scroll to position [33, 0]
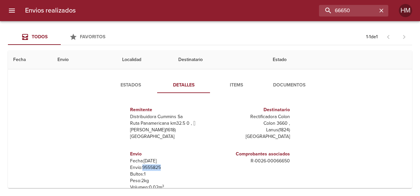
click at [133, 84] on span "Estados" at bounding box center [130, 85] width 45 height 8
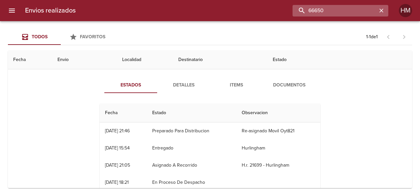
click at [362, 8] on input "66650" at bounding box center [335, 11] width 85 height 12
type input "66649"
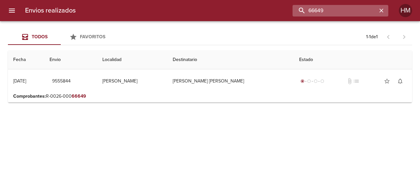
scroll to position [0, 0]
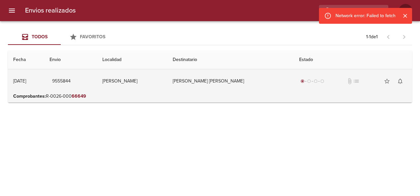
drag, startPoint x: 219, startPoint y: 85, endPoint x: 224, endPoint y: 85, distance: 4.6
click at [222, 85] on td "Braida Filiberto Antonio" at bounding box center [230, 81] width 126 height 24
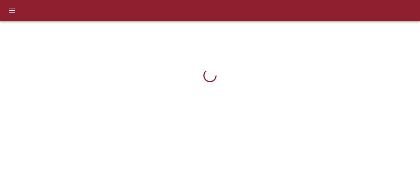
click at [145, 46] on div at bounding box center [209, 75] width 301 height 98
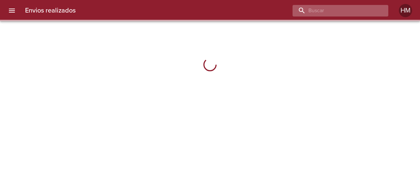
click at [351, 7] on input "buscar" at bounding box center [335, 11] width 85 height 12
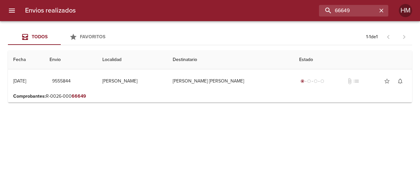
click at [145, 97] on p "Comprobantes : R-0026-000 66649" at bounding box center [210, 96] width 394 height 7
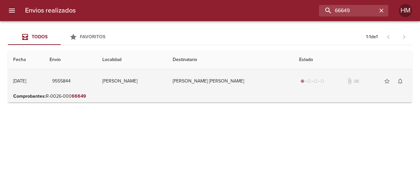
click at [138, 86] on td "[PERSON_NAME]" at bounding box center [132, 81] width 70 height 24
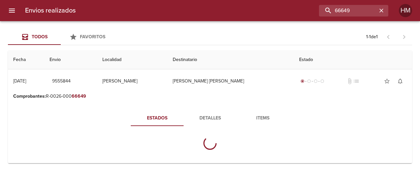
click at [215, 120] on span "Detalles" at bounding box center [210, 118] width 45 height 8
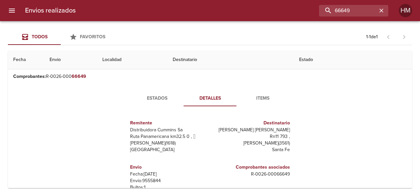
scroll to position [33, 0]
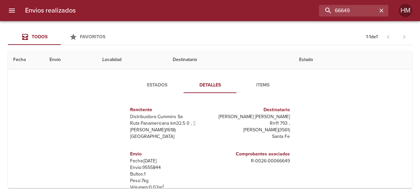
click at [150, 168] on p "Envío: 9555844" at bounding box center [168, 167] width 77 height 7
copy p "9555844"
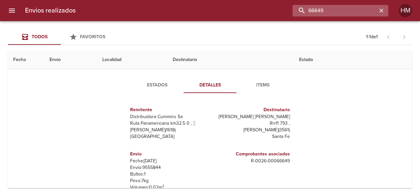
click at [363, 15] on input "66649" at bounding box center [335, 11] width 85 height 12
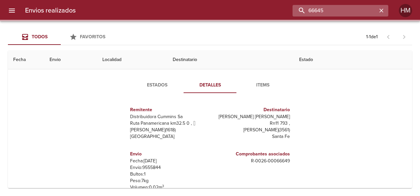
scroll to position [0, 0]
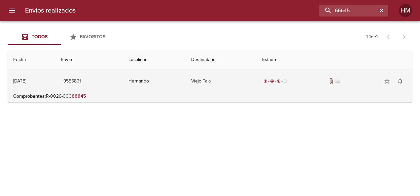
click at [209, 83] on td "Viejo Tala" at bounding box center [221, 81] width 71 height 24
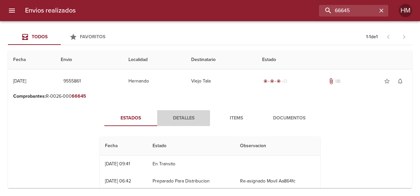
click at [180, 115] on span "Detalles" at bounding box center [183, 118] width 45 height 8
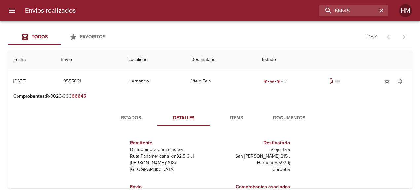
scroll to position [66, 0]
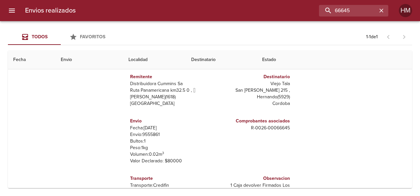
click at [154, 132] on p "Envío: 9555861" at bounding box center [168, 134] width 77 height 7
copy p "9555861"
click at [149, 135] on p "Envío: 9555861" at bounding box center [168, 134] width 77 height 7
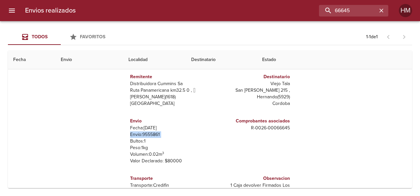
click at [149, 135] on p "Envío: 9555861" at bounding box center [168, 134] width 77 height 7
click at [174, 133] on p "Envío: 9555861" at bounding box center [168, 134] width 77 height 7
click at [143, 143] on p "Bultos: 1" at bounding box center [168, 141] width 77 height 7
click at [144, 134] on p "Envío: 9555861" at bounding box center [168, 134] width 77 height 7
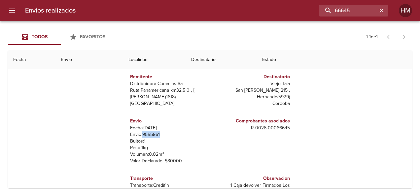
click at [144, 134] on p "Envío: 9555861" at bounding box center [168, 134] width 77 height 7
copy p "9555861"
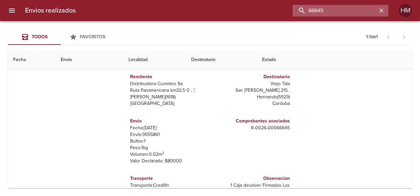
click at [369, 9] on input "66645" at bounding box center [335, 11] width 85 height 12
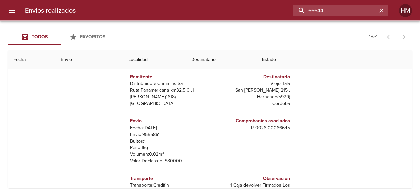
scroll to position [0, 0]
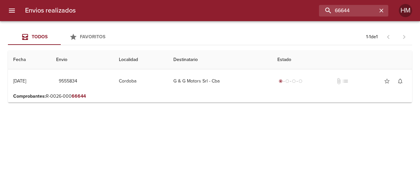
click at [148, 94] on p "Comprobantes : R-0026-000 66644" at bounding box center [210, 96] width 394 height 7
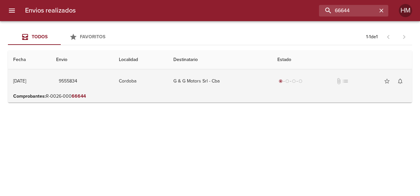
click at [168, 83] on td "Cordoba" at bounding box center [141, 81] width 54 height 24
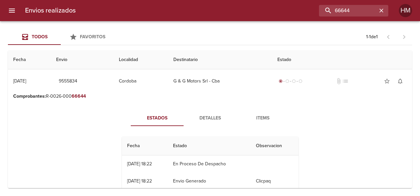
click at [198, 116] on span "Detalles" at bounding box center [210, 118] width 45 height 8
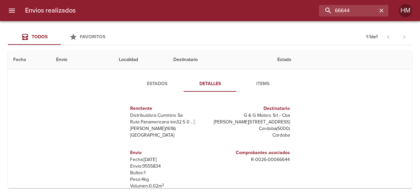
scroll to position [83, 0]
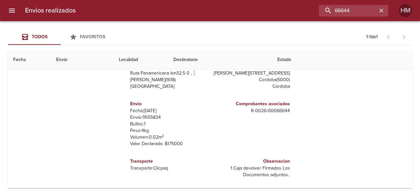
click at [151, 116] on p "Envío: 9555834" at bounding box center [168, 117] width 77 height 7
copy p "9555834"
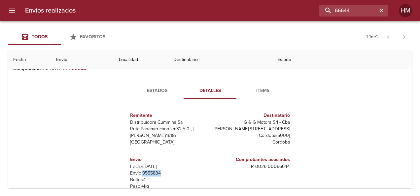
scroll to position [17, 0]
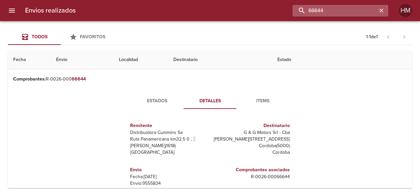
click at [364, 12] on input "66644" at bounding box center [335, 11] width 85 height 12
paste input "52"
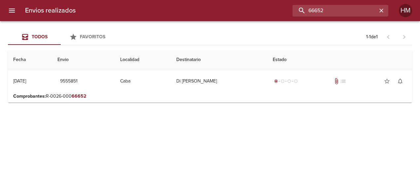
scroll to position [0, 0]
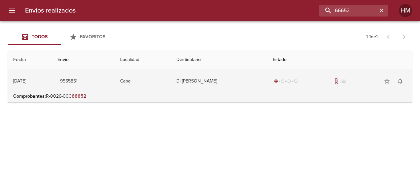
click at [205, 84] on td "Di [PERSON_NAME]" at bounding box center [219, 81] width 96 height 24
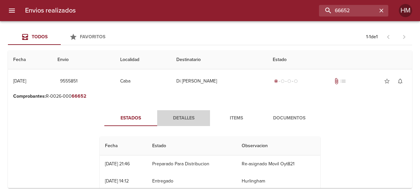
click at [184, 122] on span "Detalles" at bounding box center [183, 118] width 45 height 8
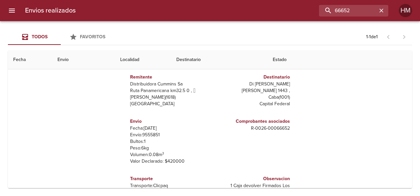
scroll to position [66, 0]
click at [151, 131] on p "Fecha: 02/09/2025" at bounding box center [168, 128] width 77 height 7
click at [153, 136] on p "Envío: 9555851" at bounding box center [168, 134] width 77 height 7
copy p "9555851"
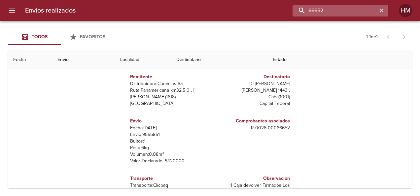
click at [368, 14] on input "66652" at bounding box center [335, 11] width 85 height 12
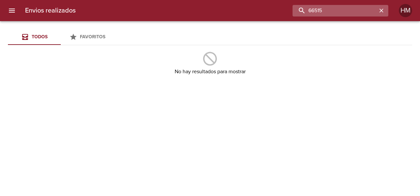
click at [350, 6] on input "66515" at bounding box center [335, 11] width 85 height 12
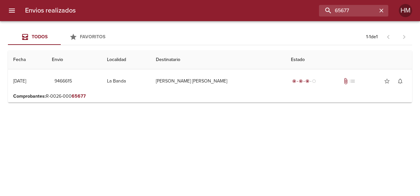
click at [161, 94] on p "Comprobantes : R-0026-000 65677" at bounding box center [210, 96] width 394 height 7
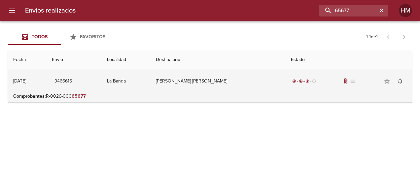
click at [151, 87] on td "La Banda" at bounding box center [126, 81] width 49 height 24
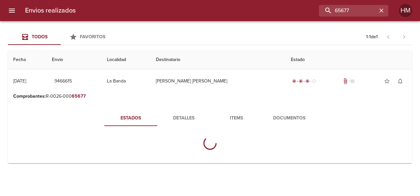
click at [186, 118] on span "Detalles" at bounding box center [183, 118] width 45 height 8
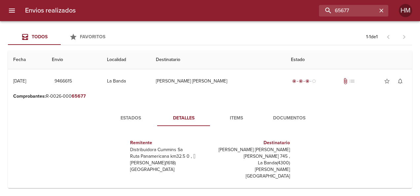
scroll to position [33, 0]
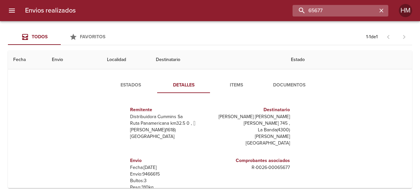
click at [352, 10] on input "65677" at bounding box center [335, 11] width 85 height 12
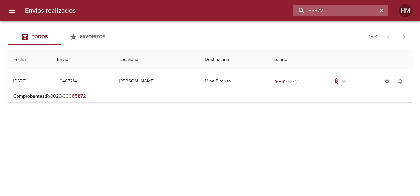
scroll to position [0, 0]
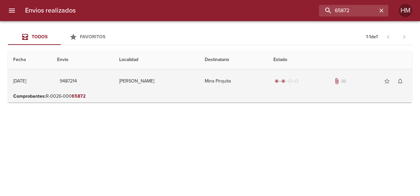
click at [135, 92] on td "Reyes" at bounding box center [157, 81] width 86 height 24
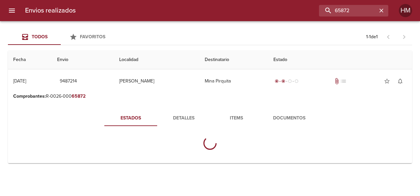
click at [172, 117] on span "Detalles" at bounding box center [183, 118] width 45 height 8
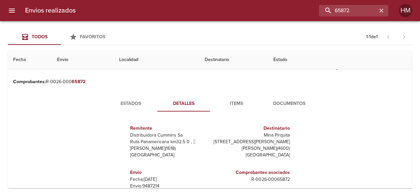
scroll to position [33, 0]
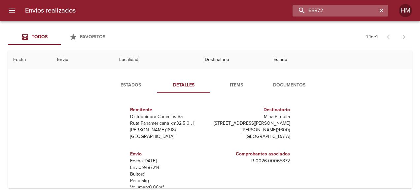
click at [358, 9] on input "65872" at bounding box center [335, 11] width 85 height 12
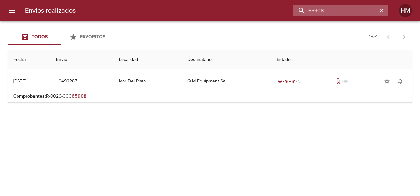
scroll to position [0, 0]
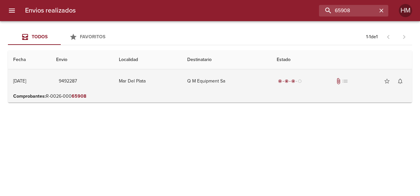
click at [175, 87] on td "Mar Del Plata" at bounding box center [148, 81] width 69 height 24
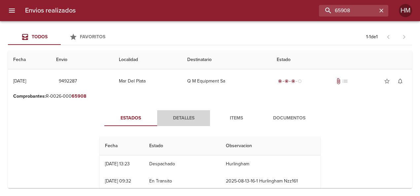
click at [177, 117] on span "Detalles" at bounding box center [183, 118] width 45 height 8
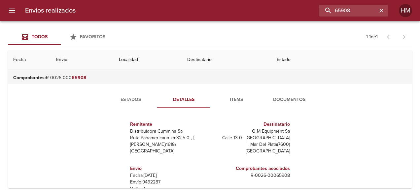
scroll to position [33, 0]
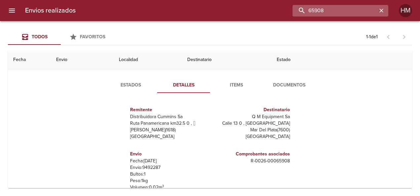
click at [363, 16] on input "65908" at bounding box center [335, 11] width 85 height 12
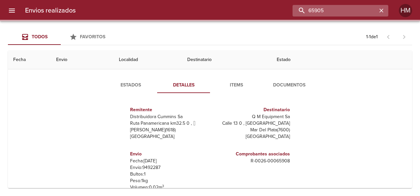
scroll to position [0, 0]
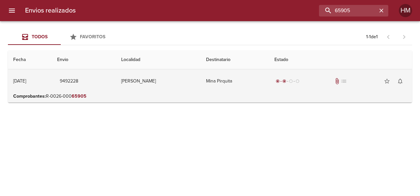
click at [231, 87] on td "Mina Pirquita" at bounding box center [235, 81] width 68 height 24
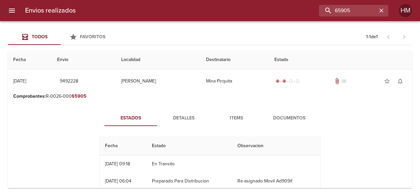
click at [191, 114] on span "Detalles" at bounding box center [183, 118] width 45 height 8
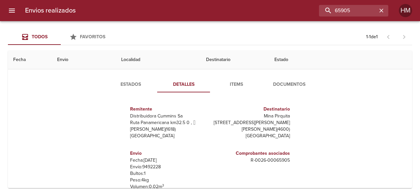
scroll to position [66, 0]
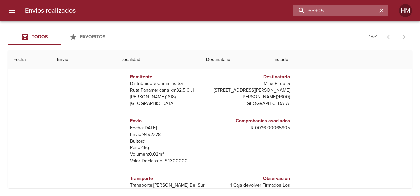
click at [359, 8] on input "65905" at bounding box center [335, 11] width 85 height 12
type input "65994"
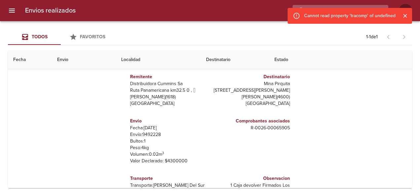
scroll to position [0, 0]
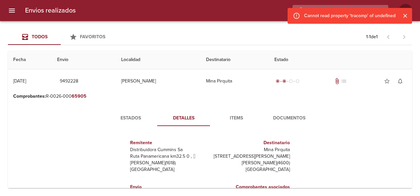
click at [367, 5] on input "65994" at bounding box center [335, 11] width 85 height 12
click at [363, 9] on div "Cannot read property 'tracomp' of undefined" at bounding box center [350, 16] width 125 height 16
click at [406, 14] on icon "Cerrar" at bounding box center [405, 16] width 7 height 7
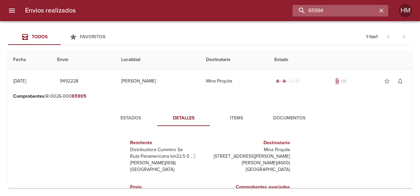
click at [355, 8] on input "65994" at bounding box center [335, 11] width 85 height 12
click at [353, 8] on input "65994" at bounding box center [335, 11] width 85 height 12
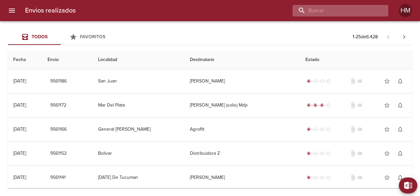
click at [369, 13] on input "buscar" at bounding box center [335, 11] width 85 height 12
paste input "65994"
type input "65994"
click at [336, 5] on input "65994" at bounding box center [335, 11] width 85 height 12
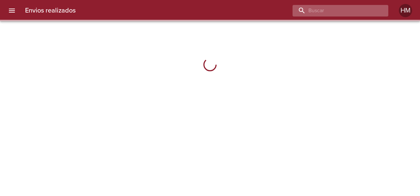
click at [353, 11] on input "buscar" at bounding box center [335, 11] width 85 height 12
paste input "65994"
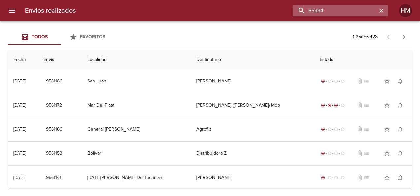
click at [354, 7] on input "65994" at bounding box center [335, 11] width 85 height 12
type input "65994"
click at [353, 7] on input "65994" at bounding box center [335, 11] width 85 height 12
click at [353, 11] on input "65994" at bounding box center [335, 11] width 85 height 12
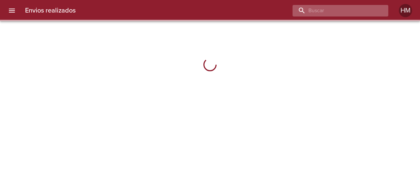
click at [367, 8] on input "buscar" at bounding box center [335, 11] width 85 height 12
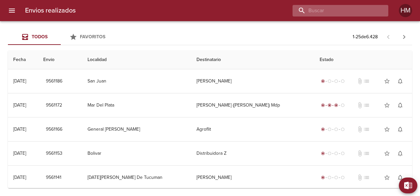
paste input "65994"
type input "65994"
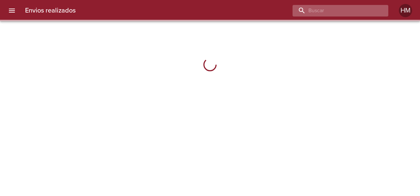
click at [358, 8] on input "buscar" at bounding box center [335, 11] width 85 height 12
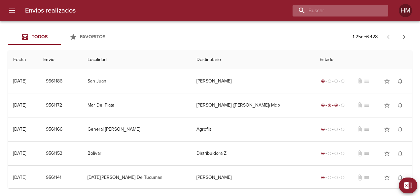
paste input "65994"
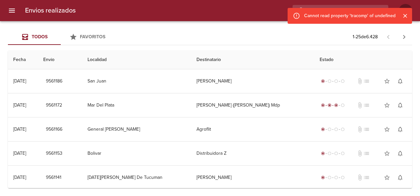
type input "65994"
click at [405, 14] on icon "Cerrar" at bounding box center [405, 16] width 7 height 7
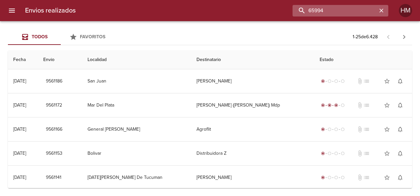
click at [370, 7] on input "65994" at bounding box center [335, 11] width 85 height 12
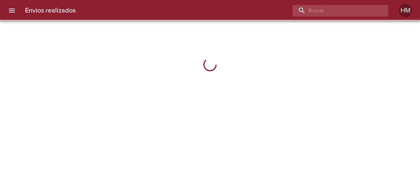
click at [370, 14] on input "buscar" at bounding box center [335, 11] width 85 height 12
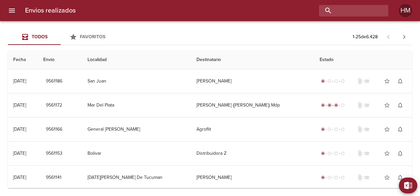
drag, startPoint x: 420, startPoint y: 130, endPoint x: 421, endPoint y: 137, distance: 6.7
click at [420, 0] on html "Envios realizados HM Exportar a Excel Desde Hasta Descargar Exportar Todos Favo…" at bounding box center [210, 0] width 420 height 0
